Goal: Communication & Community: Ask a question

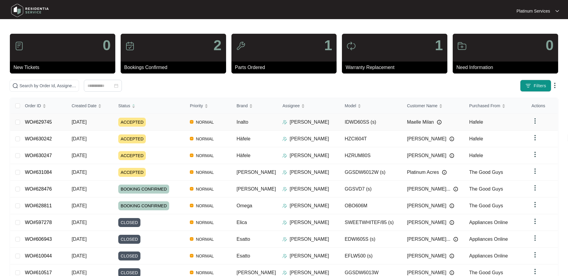
click at [171, 123] on div "ACCEPTED" at bounding box center [151, 122] width 67 height 9
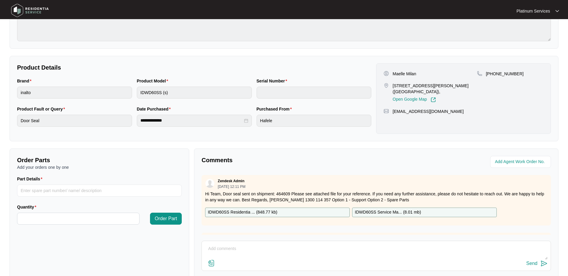
scroll to position [30, 0]
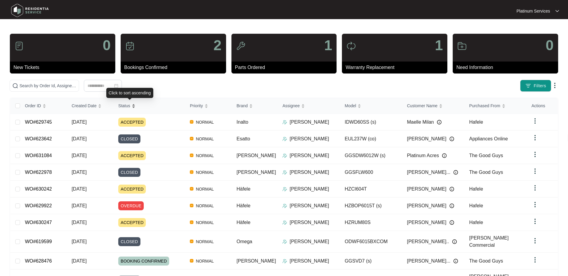
click at [135, 106] on div "Status" at bounding box center [126, 106] width 17 height 8
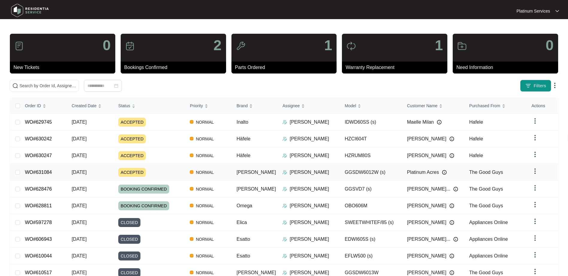
click at [176, 169] on div "ACCEPTED" at bounding box center [151, 172] width 67 height 9
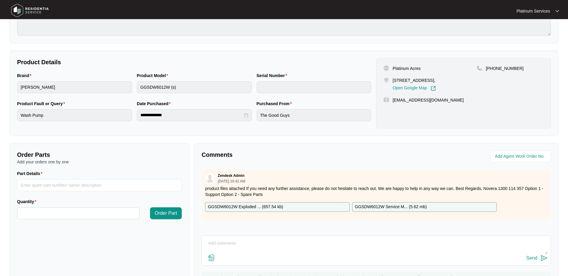
scroll to position [120, 0]
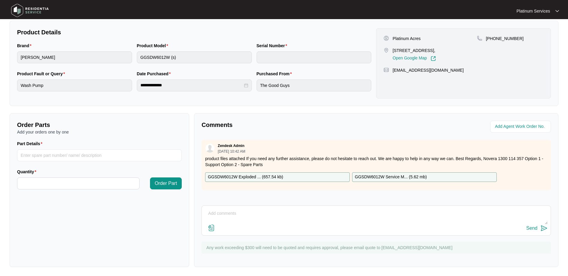
click at [272, 175] on p "GGSDW6012W Exploded ... ( 657.54 kb )" at bounding box center [245, 177] width 75 height 7
click at [284, 212] on textarea at bounding box center [376, 217] width 343 height 16
type textarea "Hey team, Can we get the pump sent out in advance please?"
click at [533, 229] on div "Send" at bounding box center [531, 228] width 11 height 5
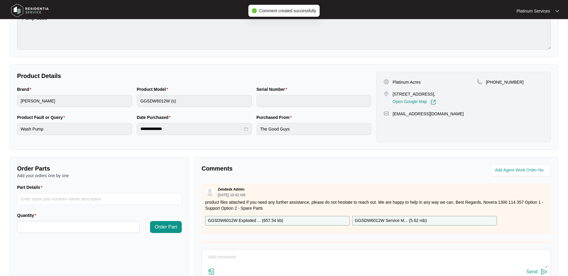
scroll to position [30, 0]
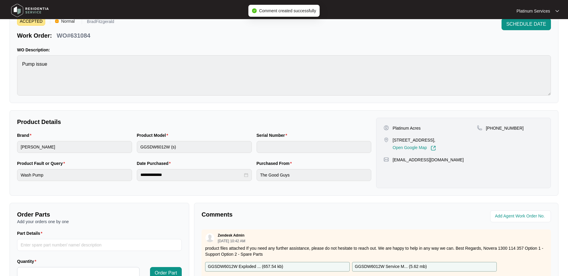
click at [22, 7] on img at bounding box center [30, 10] width 42 height 18
